Goal: Navigation & Orientation: Find specific page/section

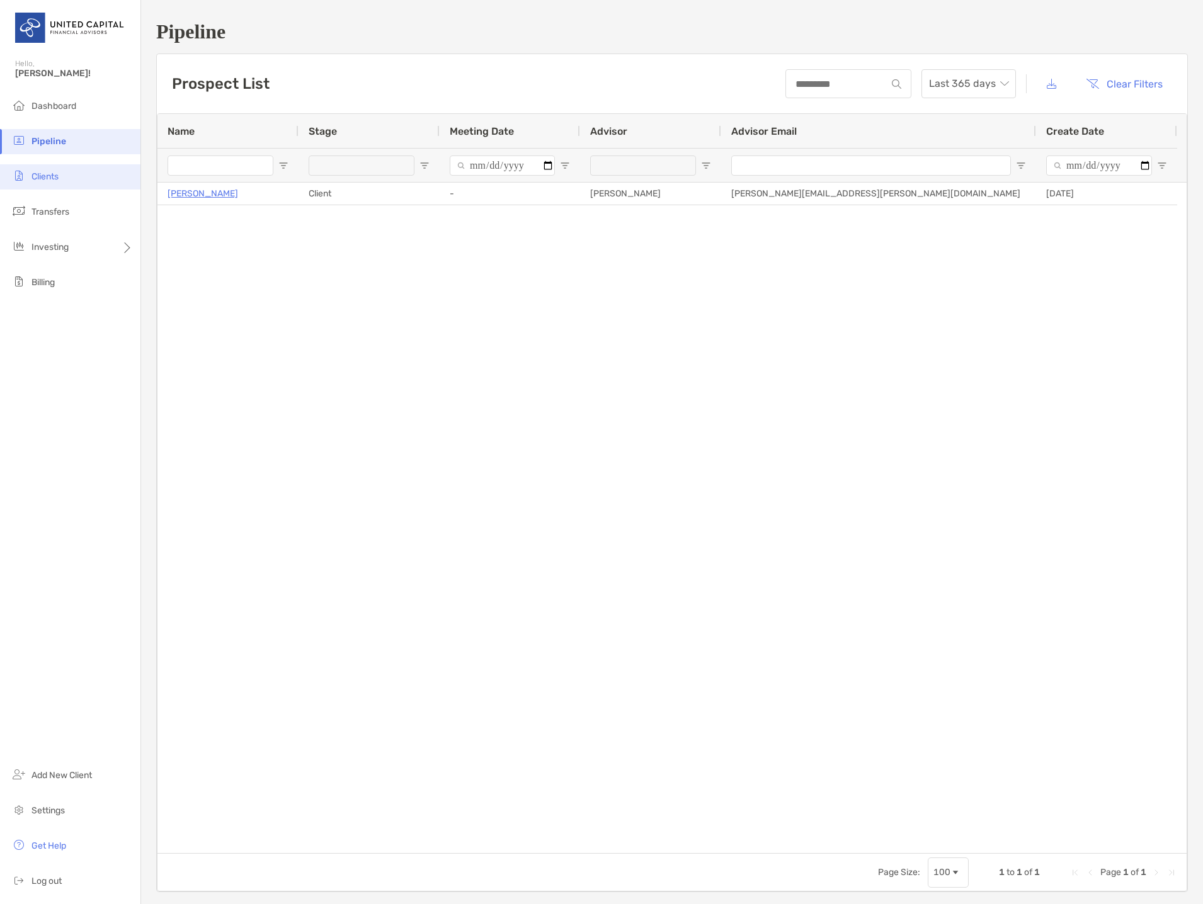
click at [47, 181] on span "Clients" at bounding box center [44, 176] width 27 height 11
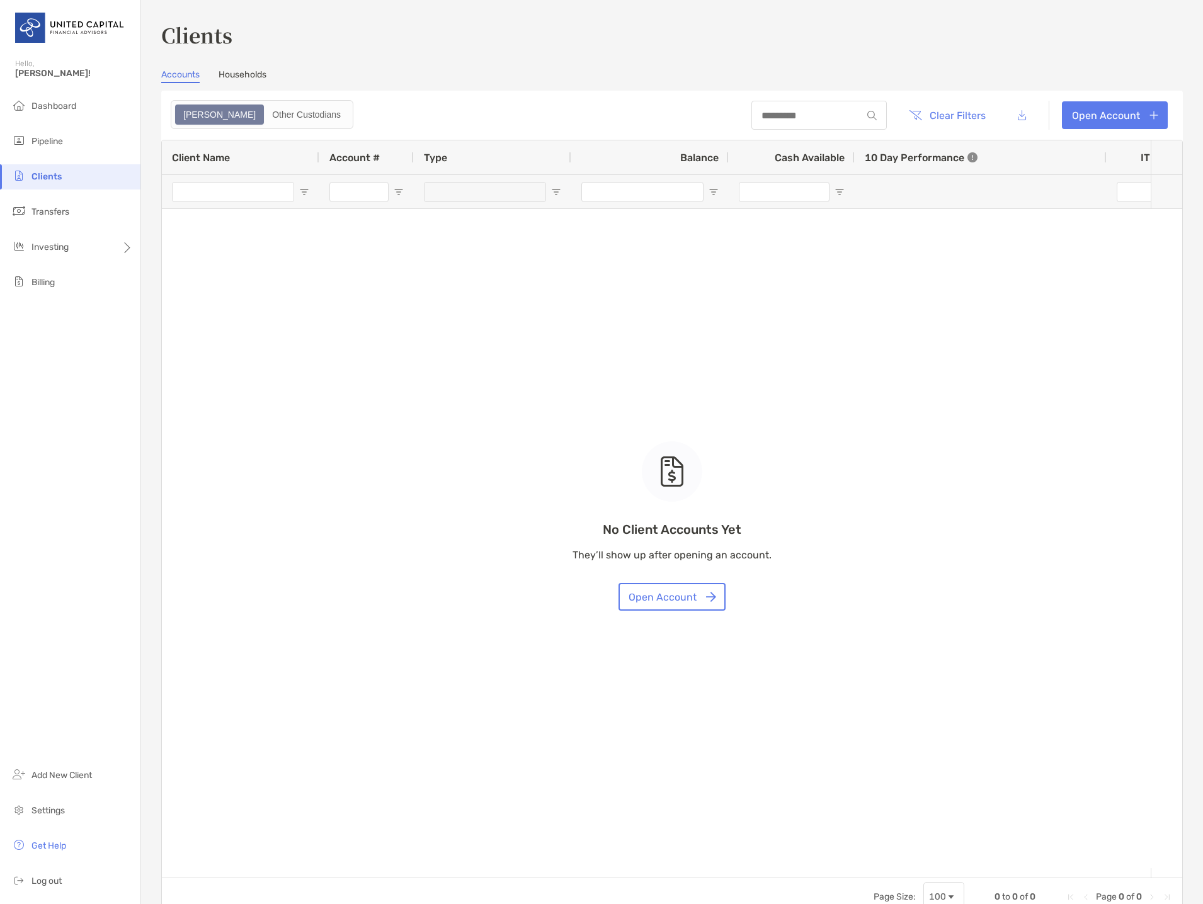
click at [255, 81] on link "Households" at bounding box center [243, 76] width 48 height 14
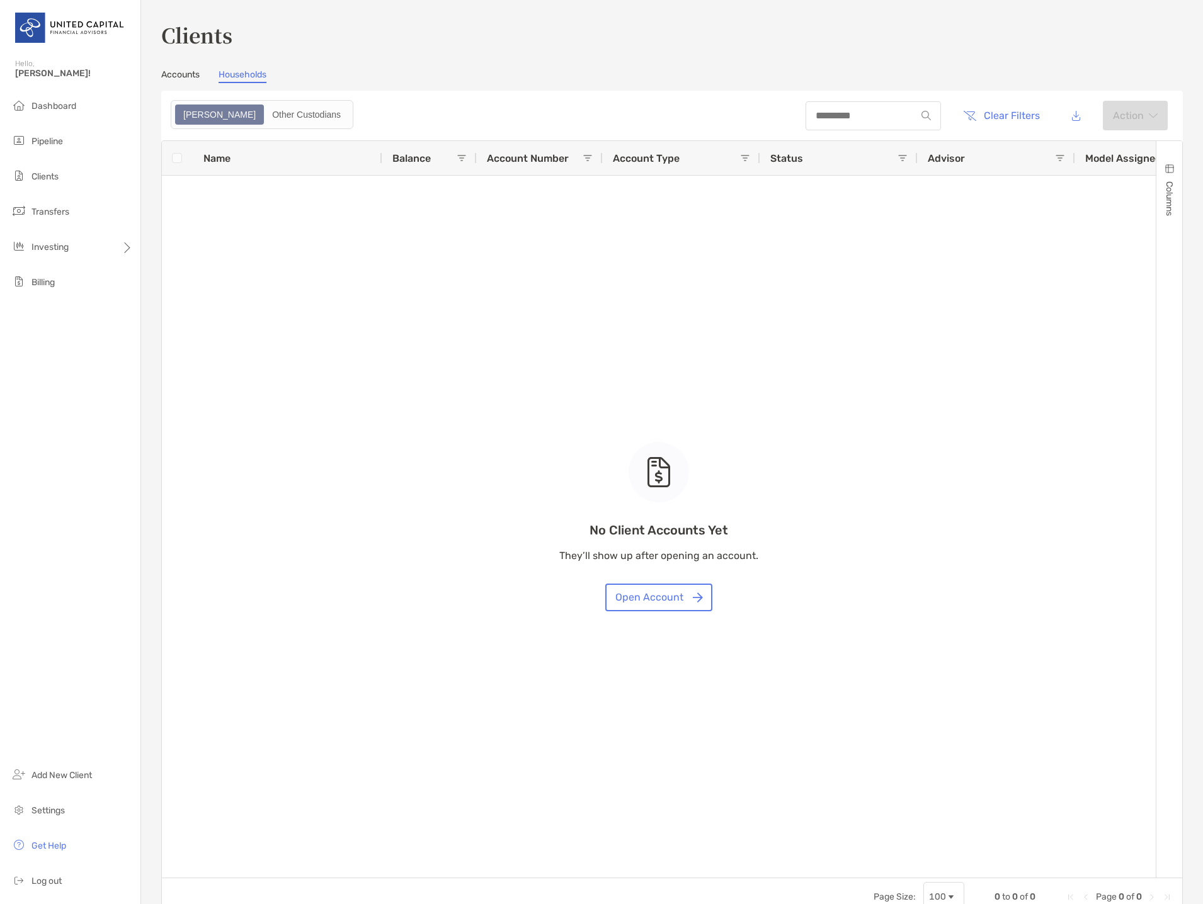
click at [196, 76] on link "Accounts" at bounding box center [180, 76] width 38 height 14
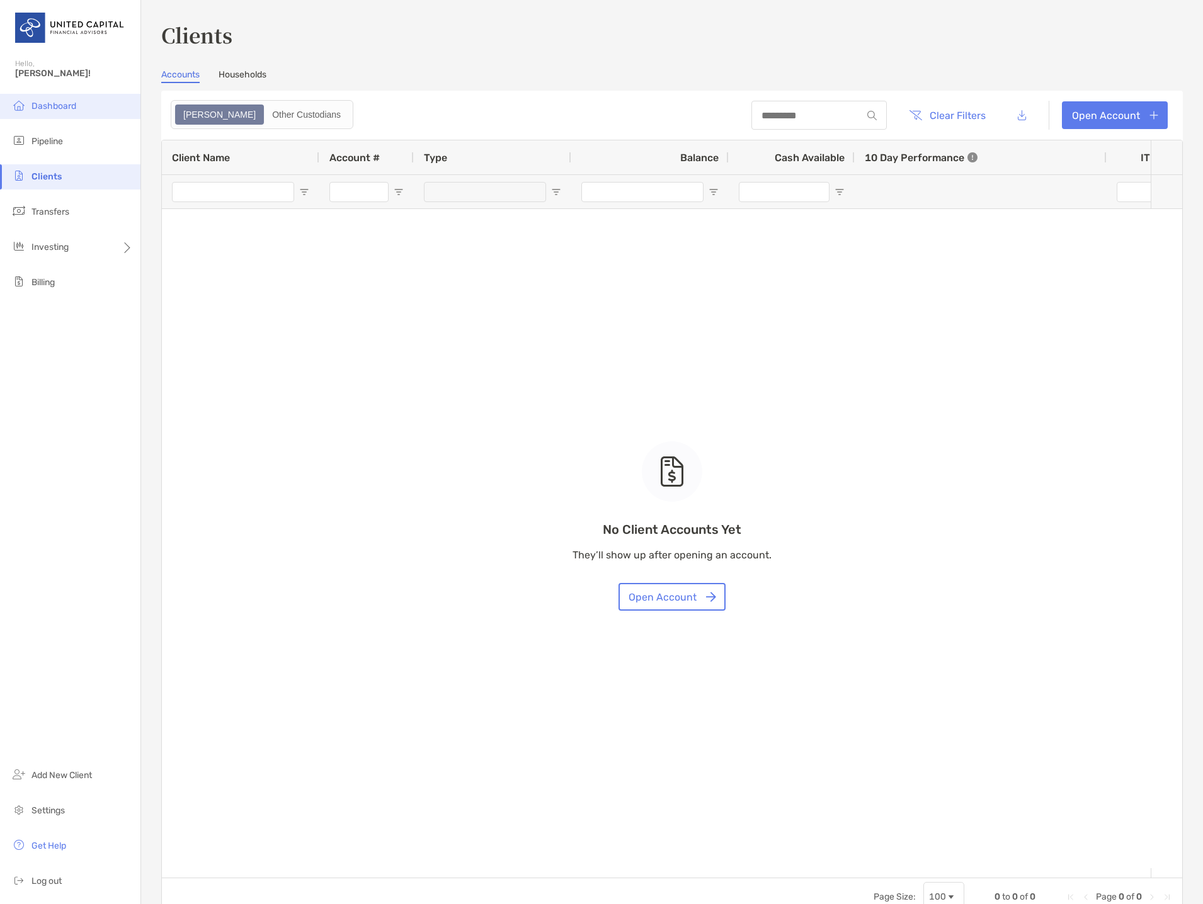
click at [48, 115] on li "Dashboard" at bounding box center [70, 106] width 140 height 25
